Goal: Find specific page/section: Find specific page/section

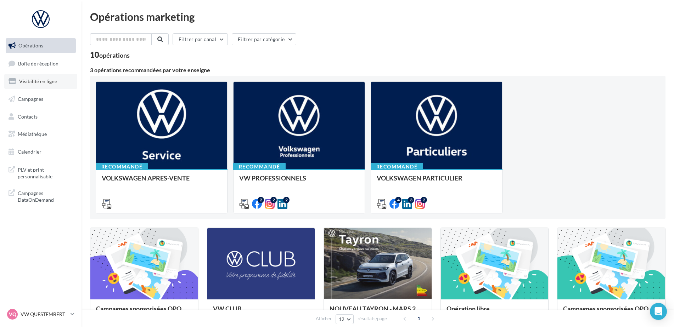
click at [49, 81] on span "Visibilité en ligne" at bounding box center [38, 81] width 38 height 6
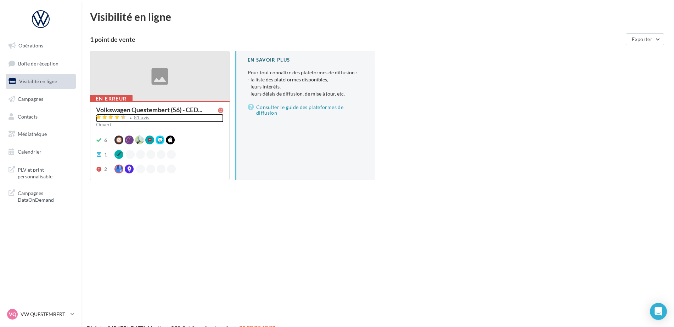
click at [138, 117] on div "81 avis" at bounding box center [142, 118] width 16 height 5
